Goal: Task Accomplishment & Management: Manage account settings

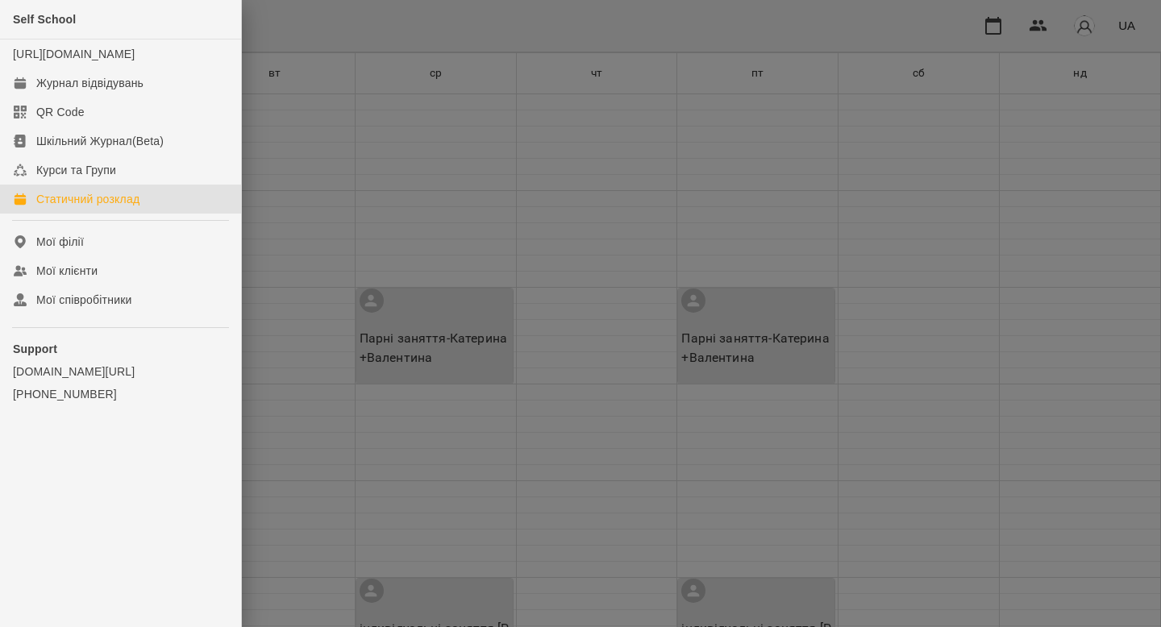
click at [279, 327] on div at bounding box center [580, 313] width 1161 height 627
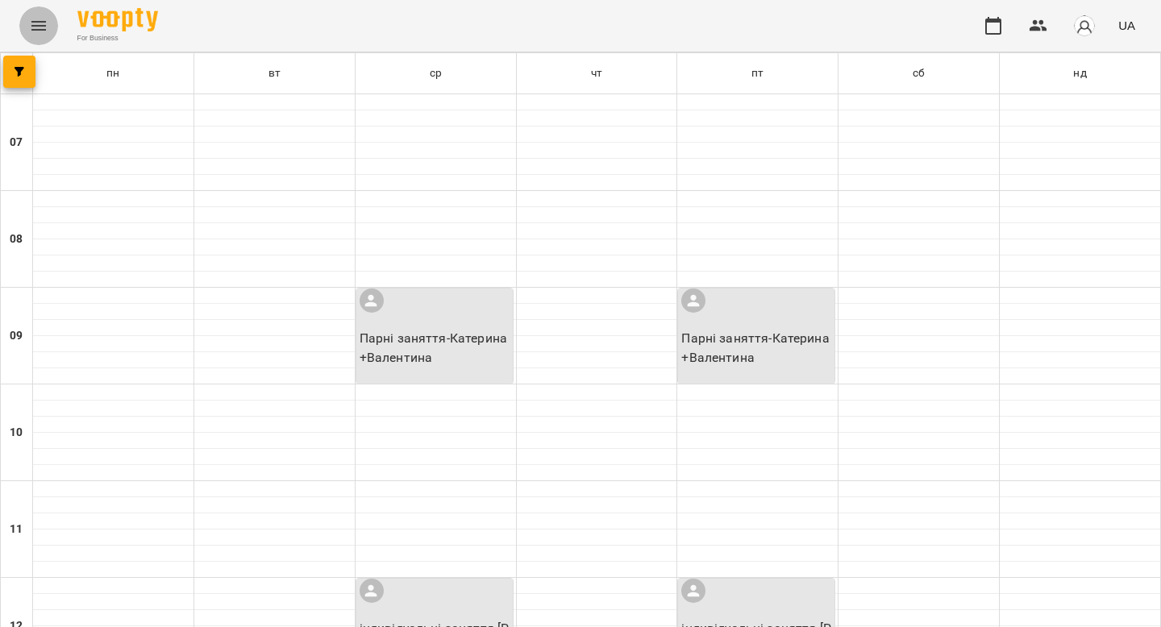
click at [38, 30] on icon "Menu" at bounding box center [38, 26] width 15 height 10
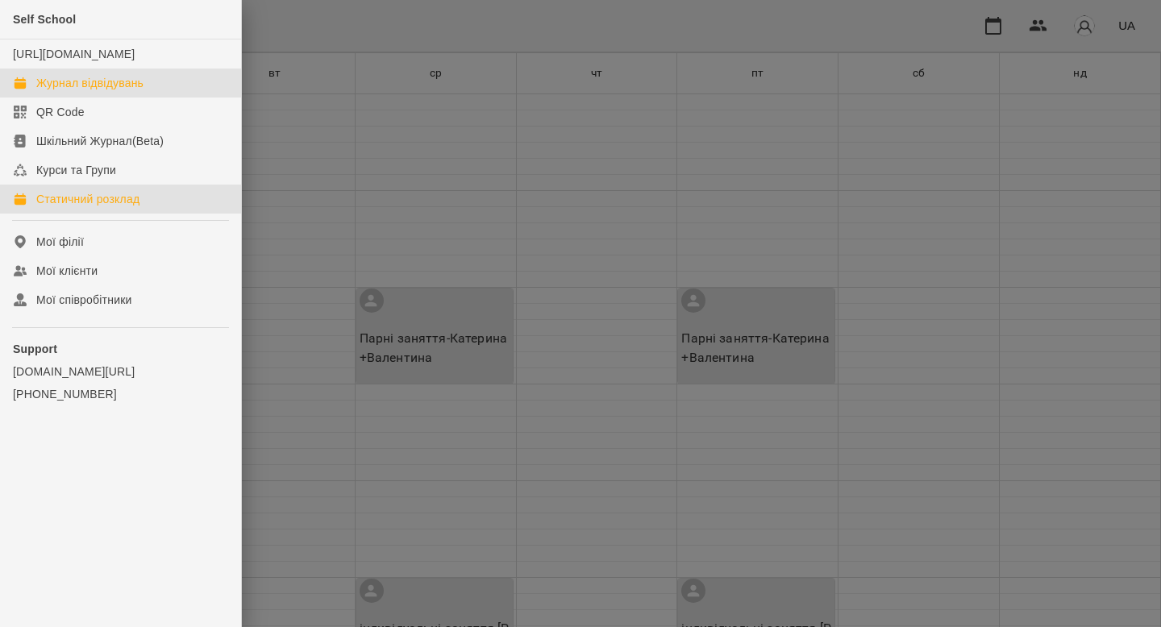
click at [72, 91] on div "Журнал відвідувань" at bounding box center [89, 83] width 107 height 16
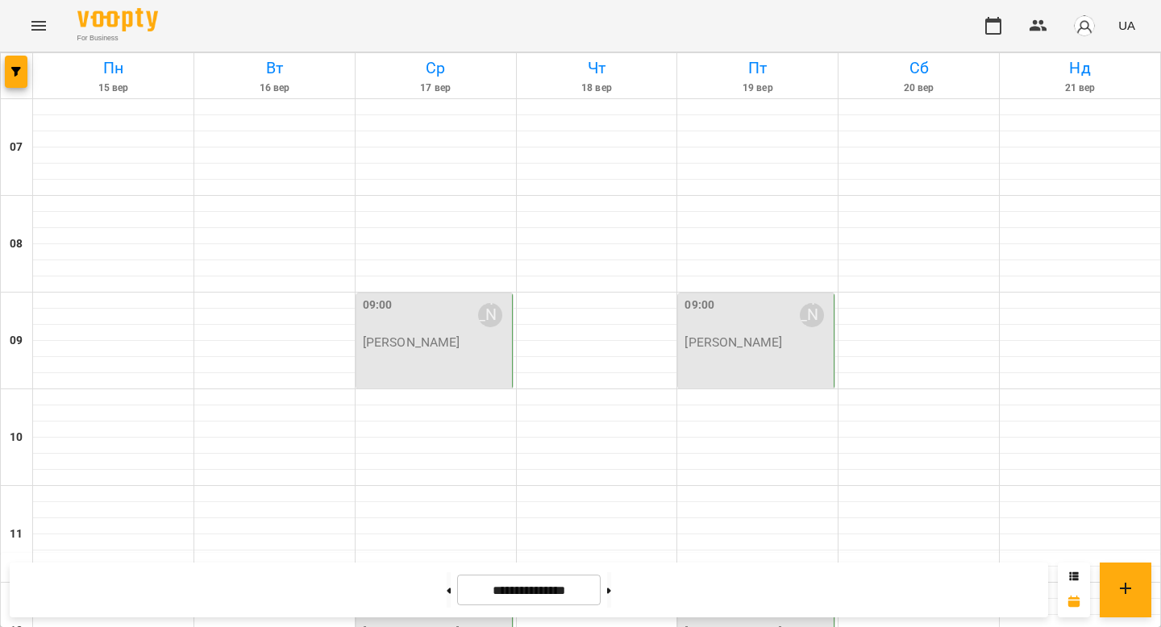
scroll to position [734, 0]
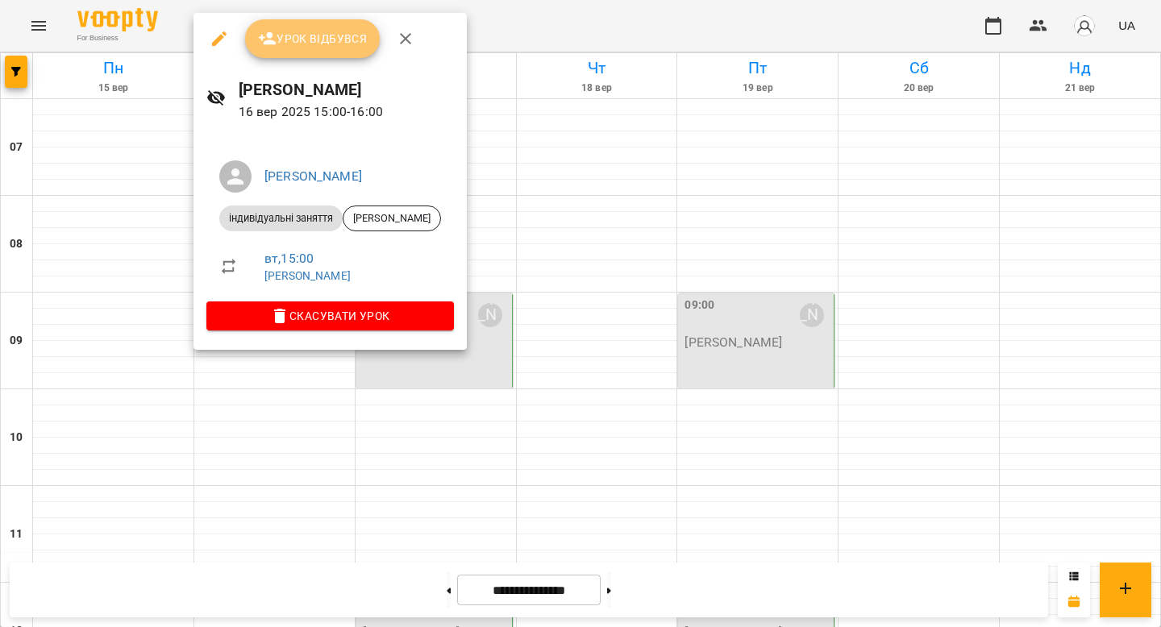
click at [329, 44] on span "Урок відбувся" at bounding box center [313, 38] width 110 height 19
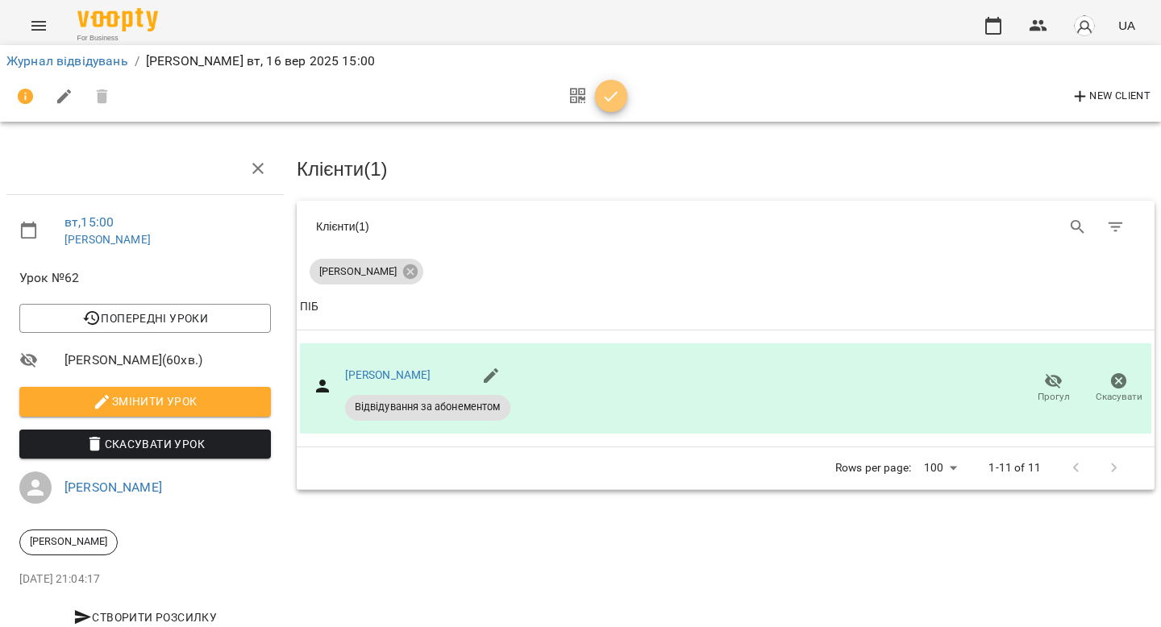
click at [610, 91] on icon "button" at bounding box center [611, 96] width 19 height 19
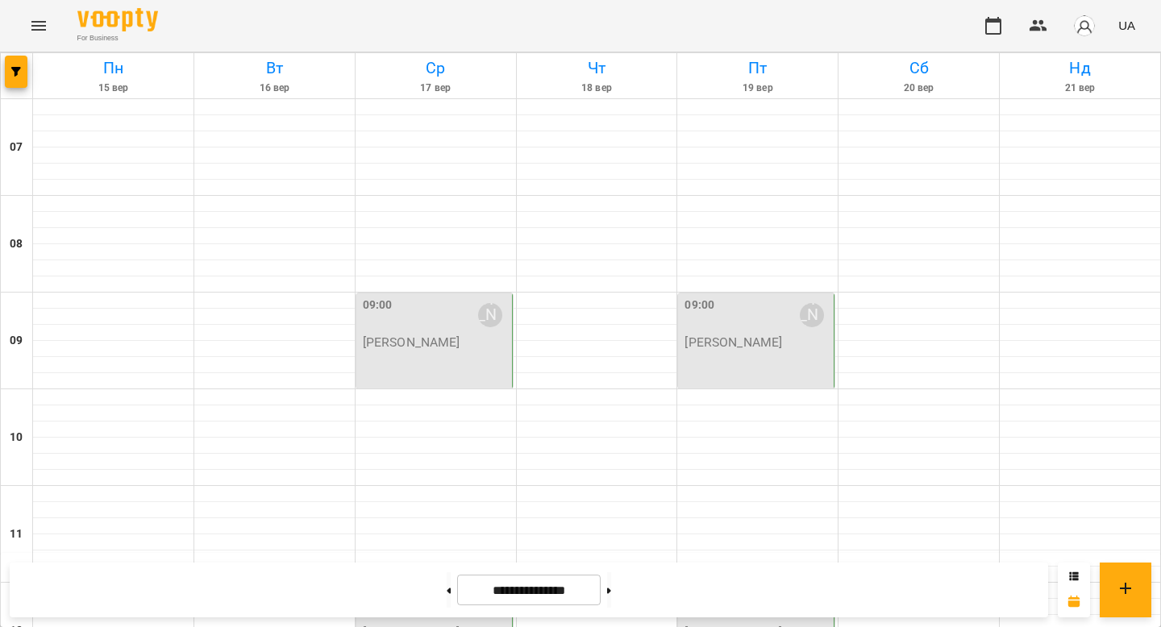
scroll to position [533, 0]
